Goal: Communication & Community: Answer question/provide support

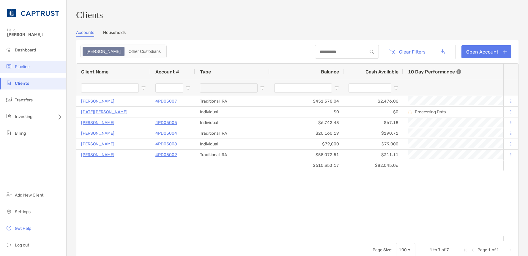
click at [27, 64] on span "Pipeline" at bounding box center [22, 66] width 15 height 5
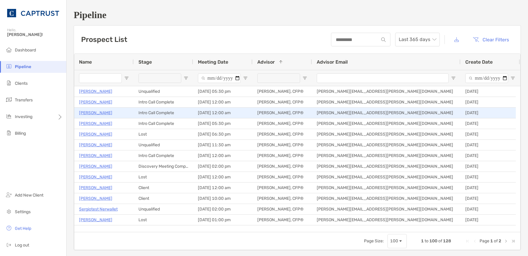
click at [92, 112] on p "Randy Ullrich" at bounding box center [95, 112] width 33 height 7
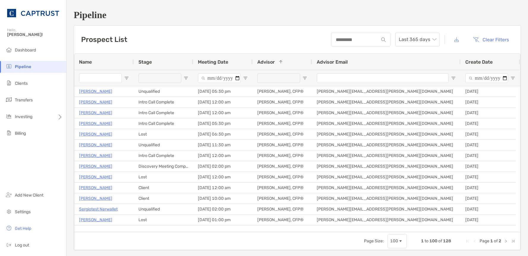
click at [104, 80] on input "Name Filter Input" at bounding box center [100, 78] width 43 height 10
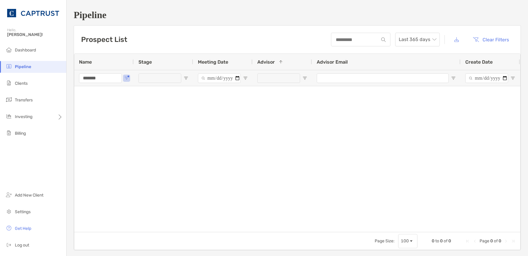
type input "*******"
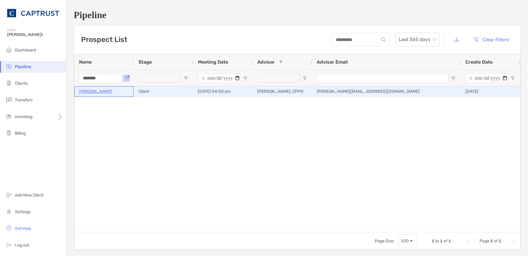
click at [88, 92] on p "[PERSON_NAME]" at bounding box center [95, 91] width 33 height 7
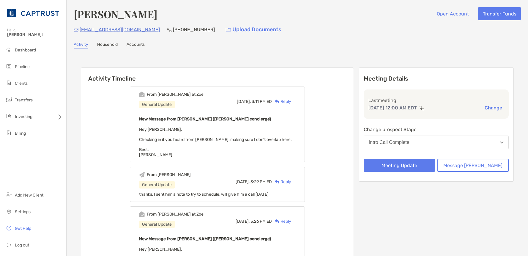
click at [291, 100] on div "Reply" at bounding box center [281, 101] width 19 height 6
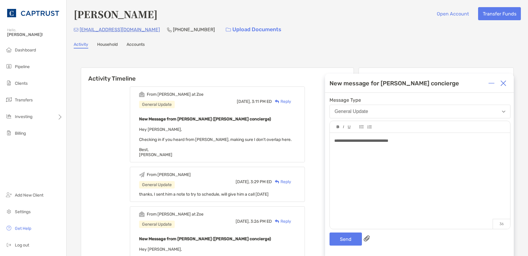
click at [421, 142] on div "**********" at bounding box center [419, 141] width 171 height 6
drag, startPoint x: 409, startPoint y: 141, endPoint x: 415, endPoint y: 139, distance: 6.1
click at [394, 144] on div "**********" at bounding box center [419, 141] width 171 height 6
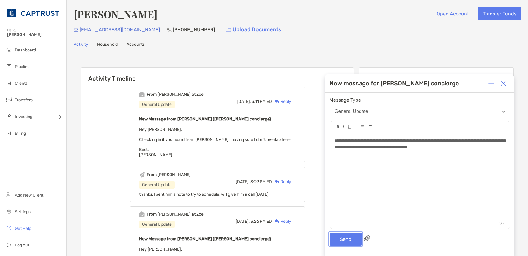
click at [345, 241] on button "Send" at bounding box center [346, 238] width 32 height 13
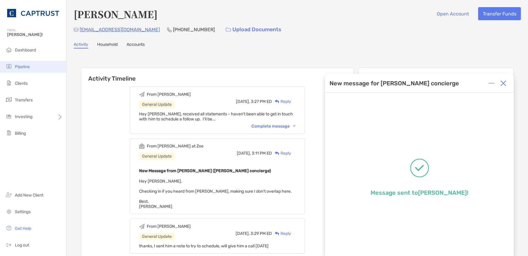
click at [30, 69] on span "Pipeline" at bounding box center [22, 66] width 15 height 5
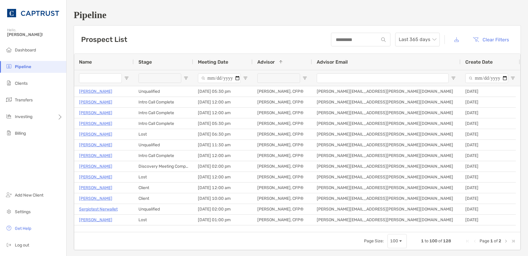
click at [103, 75] on input "Name Filter Input" at bounding box center [100, 78] width 43 height 10
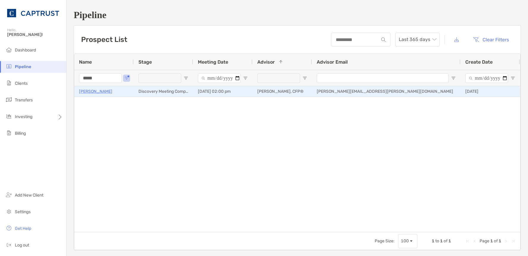
click at [90, 92] on p "Vincent Hyden" at bounding box center [95, 91] width 33 height 7
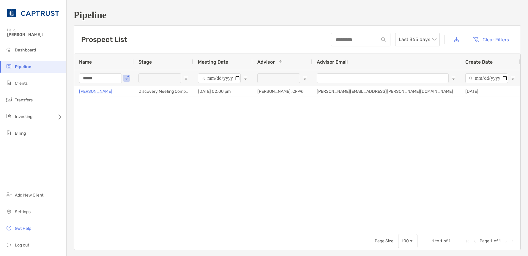
drag, startPoint x: 108, startPoint y: 78, endPoint x: 12, endPoint y: 75, distance: 95.8
click at [35, 78] on div "Pipeline Hello, Justin! Dashboard Pipeline Clients Transfers Investing Billing …" at bounding box center [264, 128] width 528 height 256
type input "*"
type input "*******"
drag, startPoint x: 109, startPoint y: 77, endPoint x: -21, endPoint y: 65, distance: 131.1
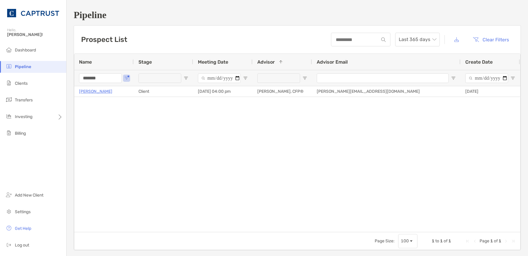
click at [0, 65] on html "Pipeline Hello, Justin! Dashboard Pipeline Clients Transfers Investing Billing …" at bounding box center [264, 128] width 528 height 256
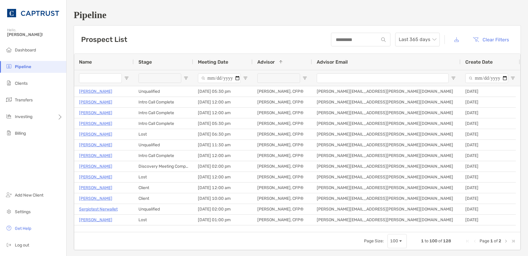
click at [256, 31] on div "Prospect List Last 365 days Clear Filters" at bounding box center [297, 40] width 447 height 28
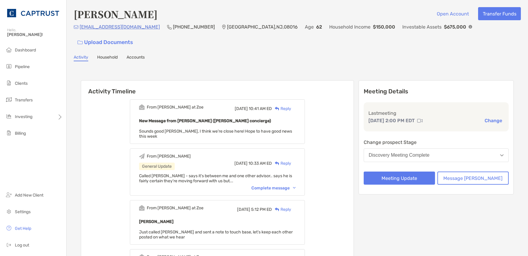
click at [291, 106] on div "Reply" at bounding box center [281, 109] width 19 height 6
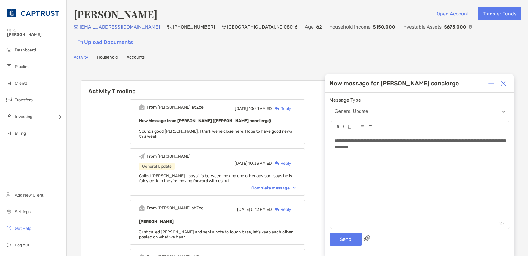
drag, startPoint x: 419, startPoint y: 168, endPoint x: 400, endPoint y: 207, distance: 44.1
click at [419, 168] on div "**********" at bounding box center [420, 178] width 180 height 90
click at [348, 236] on button "Send" at bounding box center [346, 238] width 32 height 13
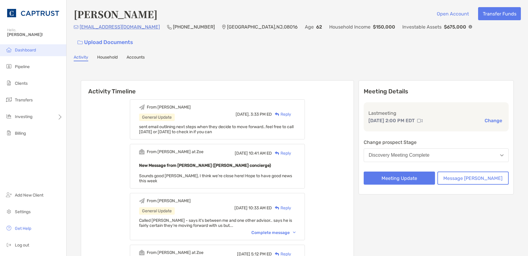
click at [28, 49] on span "Dashboard" at bounding box center [25, 50] width 21 height 5
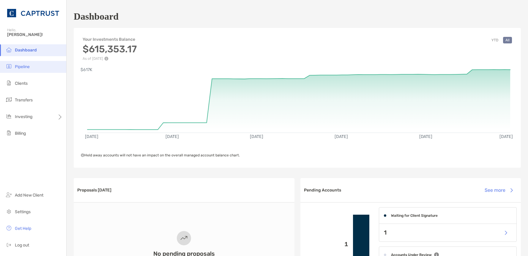
click at [18, 64] on span "Pipeline" at bounding box center [22, 66] width 15 height 5
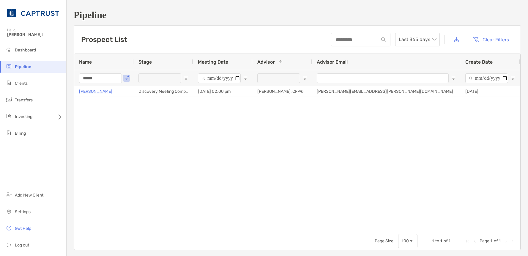
drag, startPoint x: 103, startPoint y: 78, endPoint x: 35, endPoint y: 76, distance: 67.8
click at [35, 77] on div "Pipeline Hello, Justin! Dashboard Pipeline Clients Transfers Investing Billing …" at bounding box center [264, 128] width 528 height 256
type input "*******"
click at [77, 153] on div "Gary Cashion Client 10/10/2025 - 04:00 pm Marcus Magyar, CFP® marcus.magyar@cap…" at bounding box center [297, 156] width 446 height 141
drag, startPoint x: 108, startPoint y: 80, endPoint x: 10, endPoint y: 77, distance: 98.7
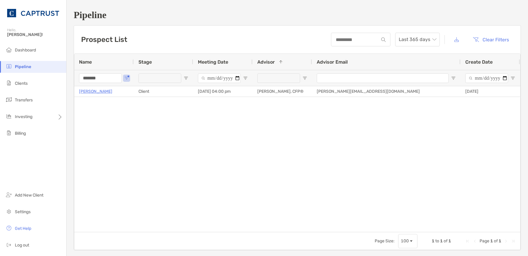
click at [19, 78] on div "Pipeline Hello, Justin! Dashboard Pipeline Clients Transfers Investing Billing …" at bounding box center [264, 128] width 528 height 256
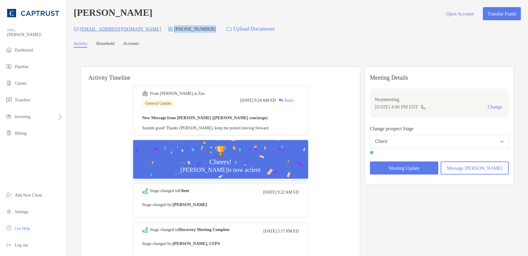
drag, startPoint x: 177, startPoint y: 29, endPoint x: 141, endPoint y: 31, distance: 36.0
click at [141, 31] on div "[EMAIL_ADDRESS][DOMAIN_NAME] [PHONE_NUMBER] Upload Documents" at bounding box center [297, 29] width 447 height 13
copy div "[PHONE_NUMBER]"
